Goal: Find specific page/section: Find specific page/section

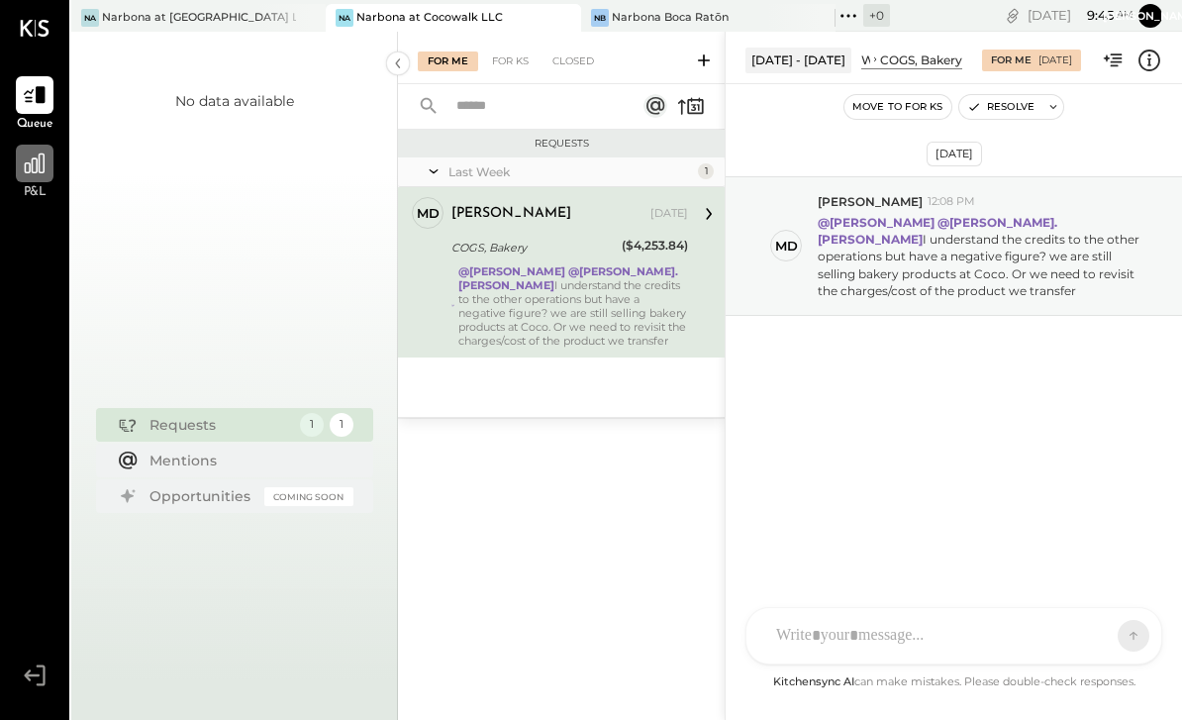
click at [45, 169] on icon at bounding box center [35, 163] width 20 height 20
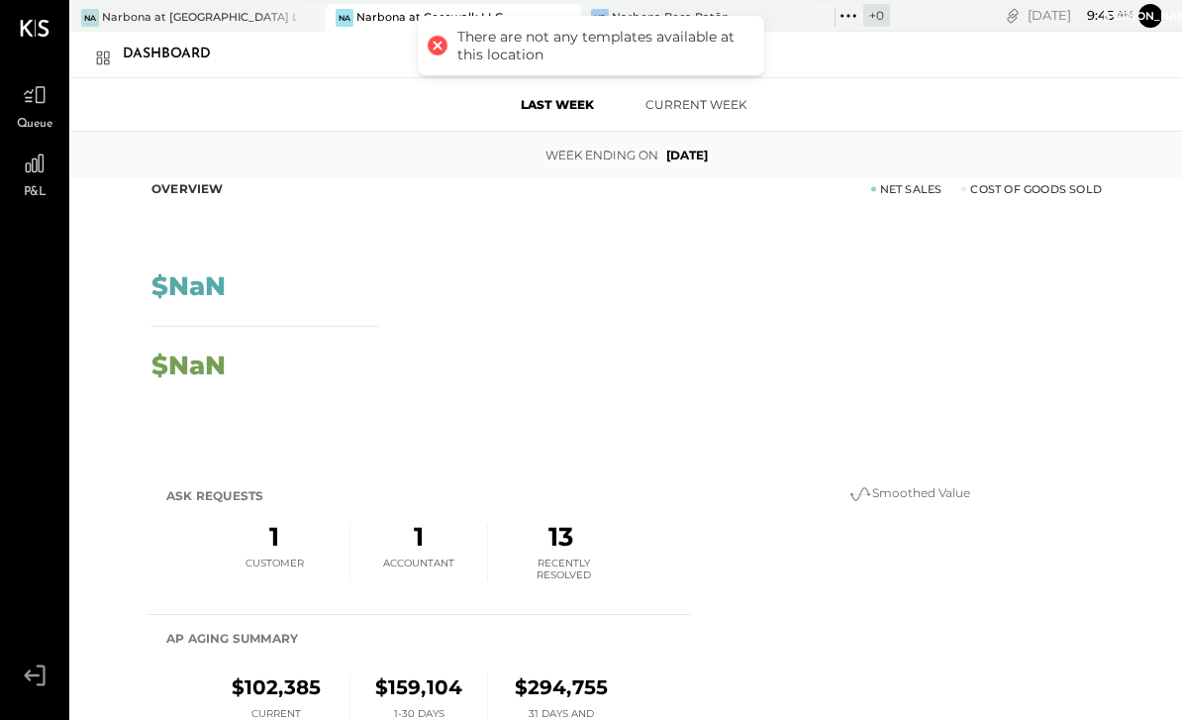
scroll to position [16, 0]
click at [682, 103] on button "Current Week" at bounding box center [696, 104] width 139 height 33
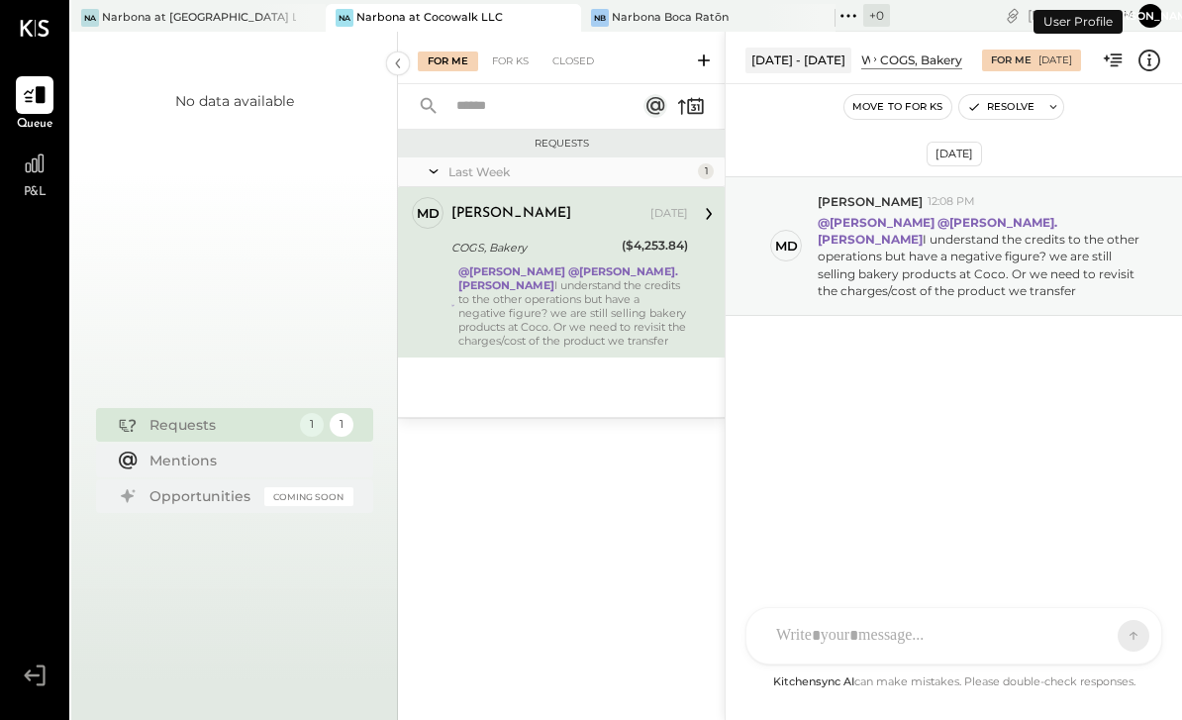
click at [34, 184] on span "P&L" at bounding box center [35, 193] width 23 height 18
click at [38, 186] on span "P&L" at bounding box center [35, 193] width 23 height 18
click at [1122, 22] on div "User Profile" at bounding box center [1078, 22] width 89 height 24
click at [1153, 24] on button "Ja" at bounding box center [1150, 16] width 24 height 24
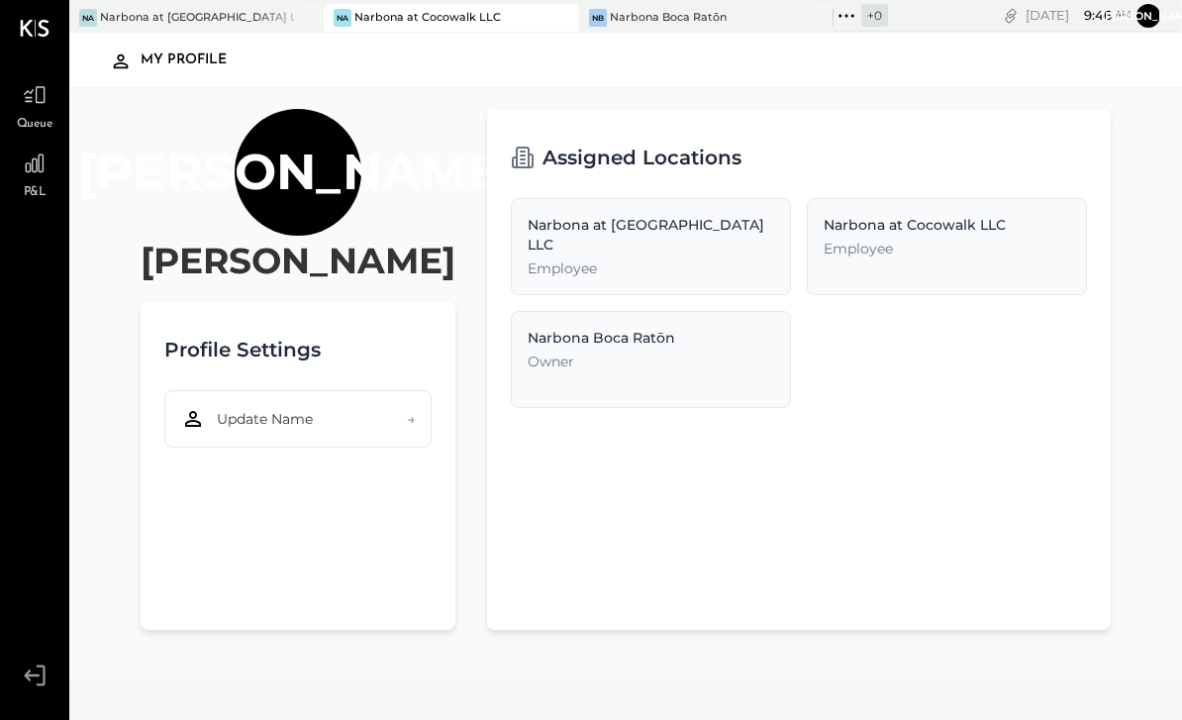
click at [1104, 25] on div "User Profile" at bounding box center [1078, 22] width 89 height 24
click at [1026, 22] on div "Sat, Sep 20 9 : 46 am" at bounding box center [1079, 15] width 106 height 19
click at [1001, 25] on icon "copy link" at bounding box center [1011, 16] width 20 height 20
click at [1001, 22] on icon "copy link" at bounding box center [1011, 16] width 20 height 20
click at [1146, 125] on div "Ja Javier Gasparotti Profile Settings Update Name → Assigned Locations Narbona …" at bounding box center [625, 384] width 1113 height 591
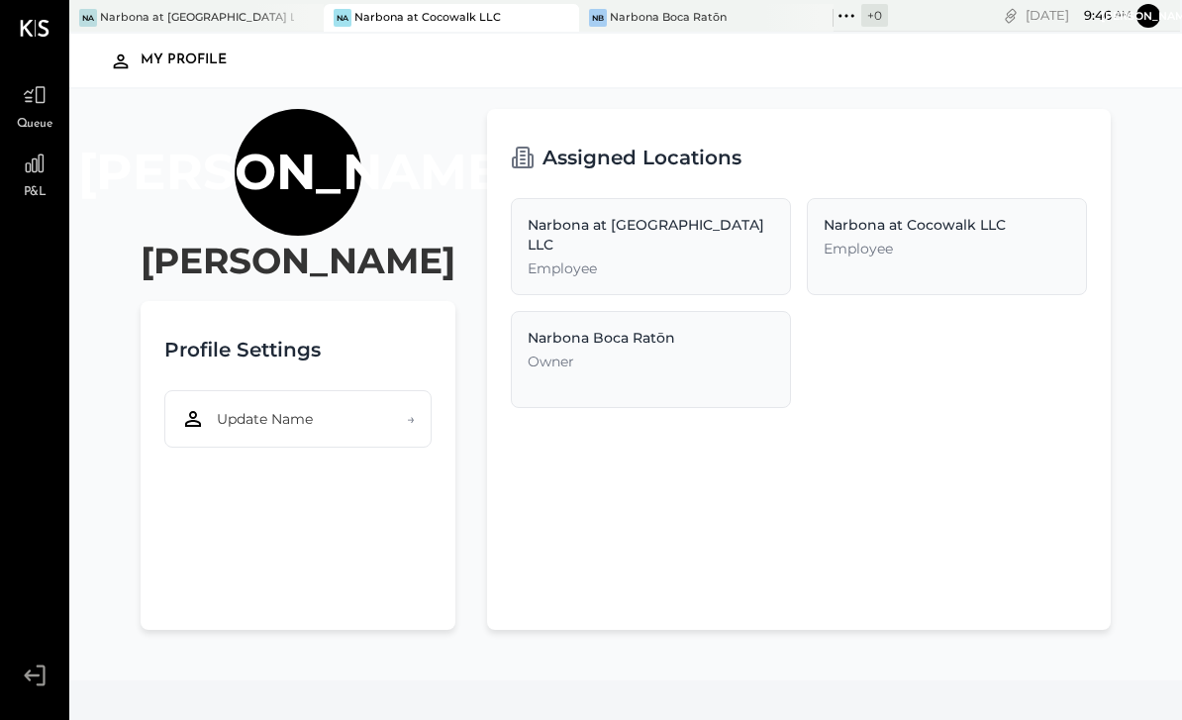
scroll to position [27, 0]
click at [351, 4] on div "Na Narbona at Cocowalk LLC" at bounding box center [451, 18] width 254 height 28
